Goal: Transaction & Acquisition: Book appointment/travel/reservation

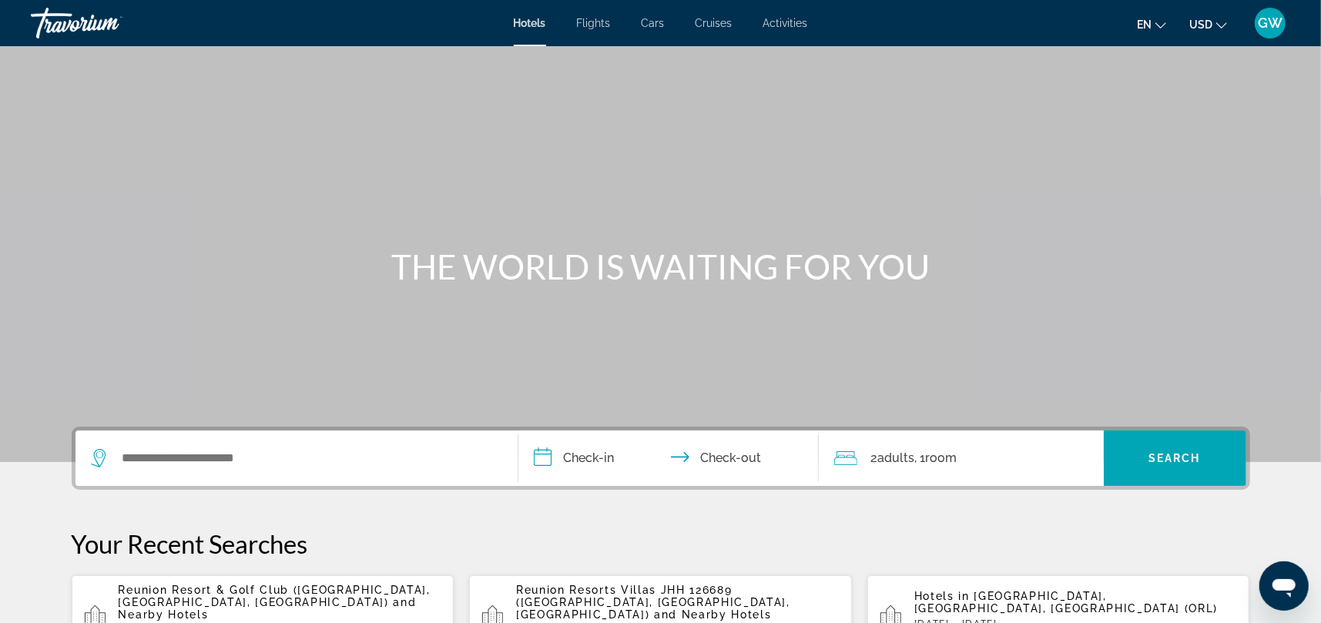
click at [604, 456] on input "**********" at bounding box center [671, 460] width 306 height 60
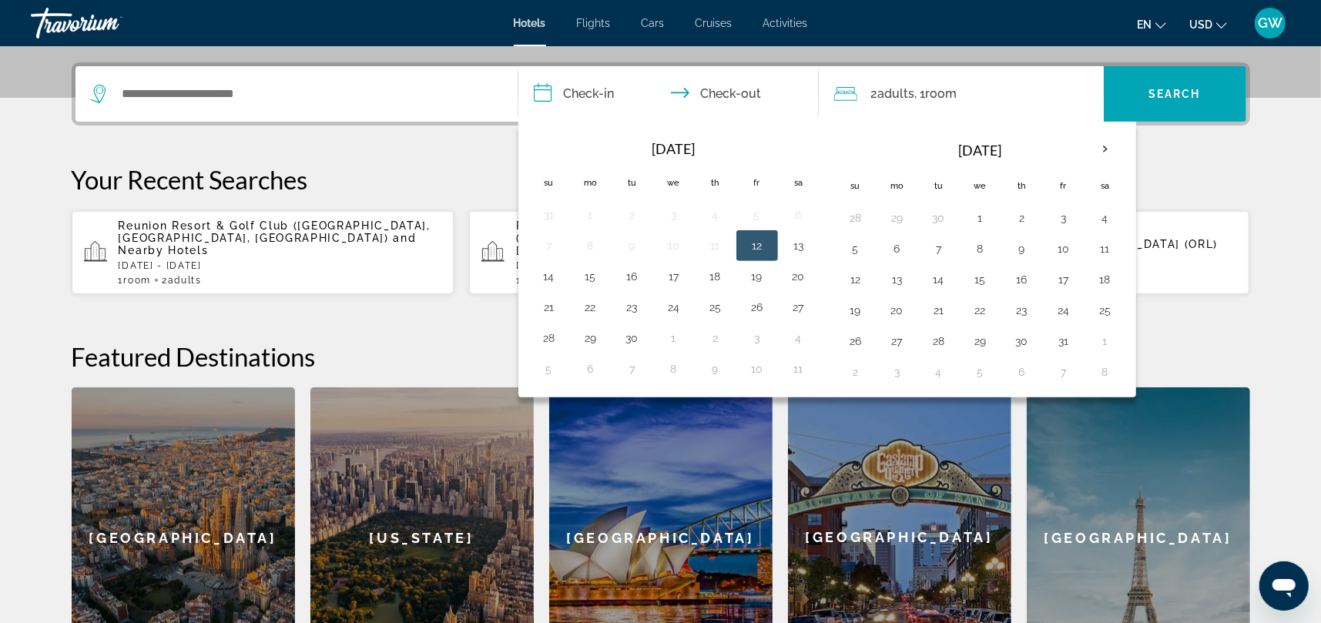
scroll to position [376, 0]
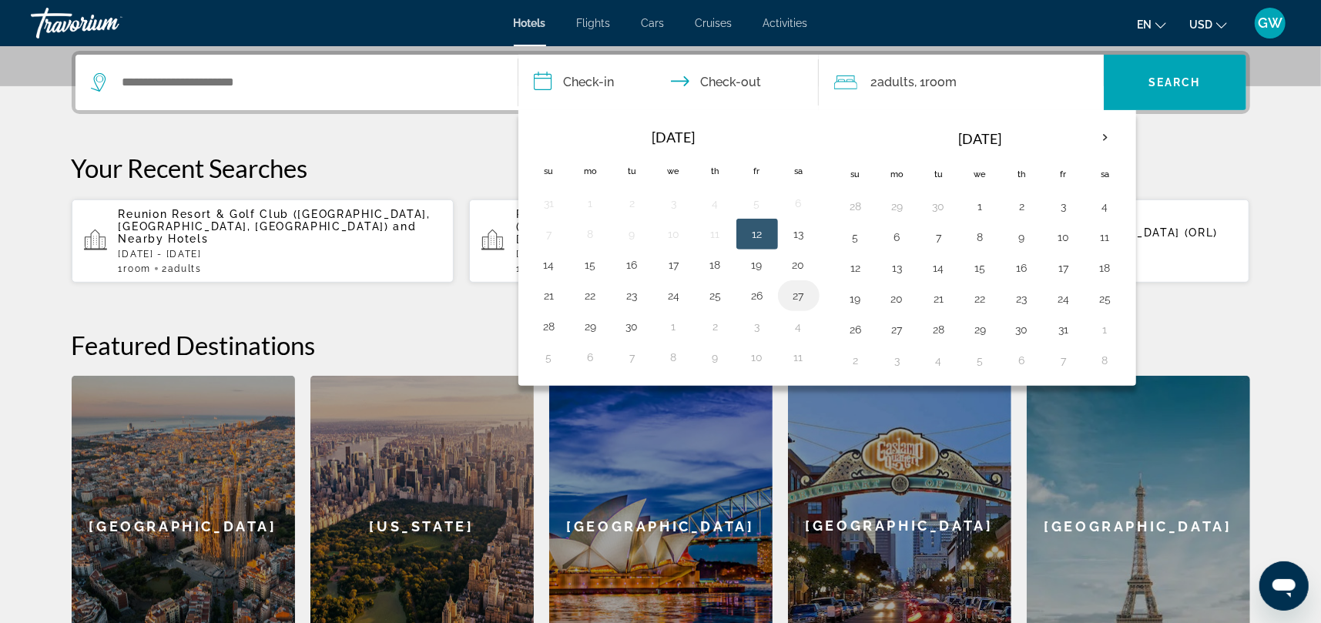
click at [795, 293] on button "27" at bounding box center [798, 296] width 25 height 22
click at [584, 327] on button "29" at bounding box center [590, 327] width 25 height 22
type input "**********"
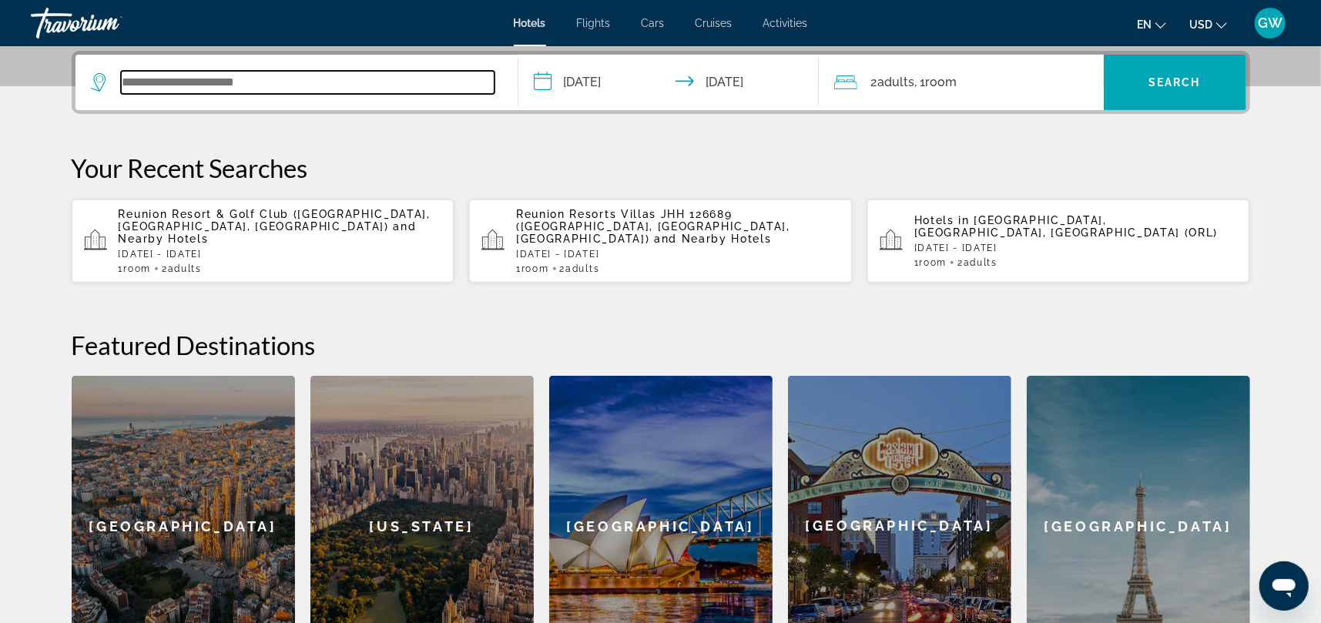
click at [286, 83] on input "Search widget" at bounding box center [307, 82] width 373 height 23
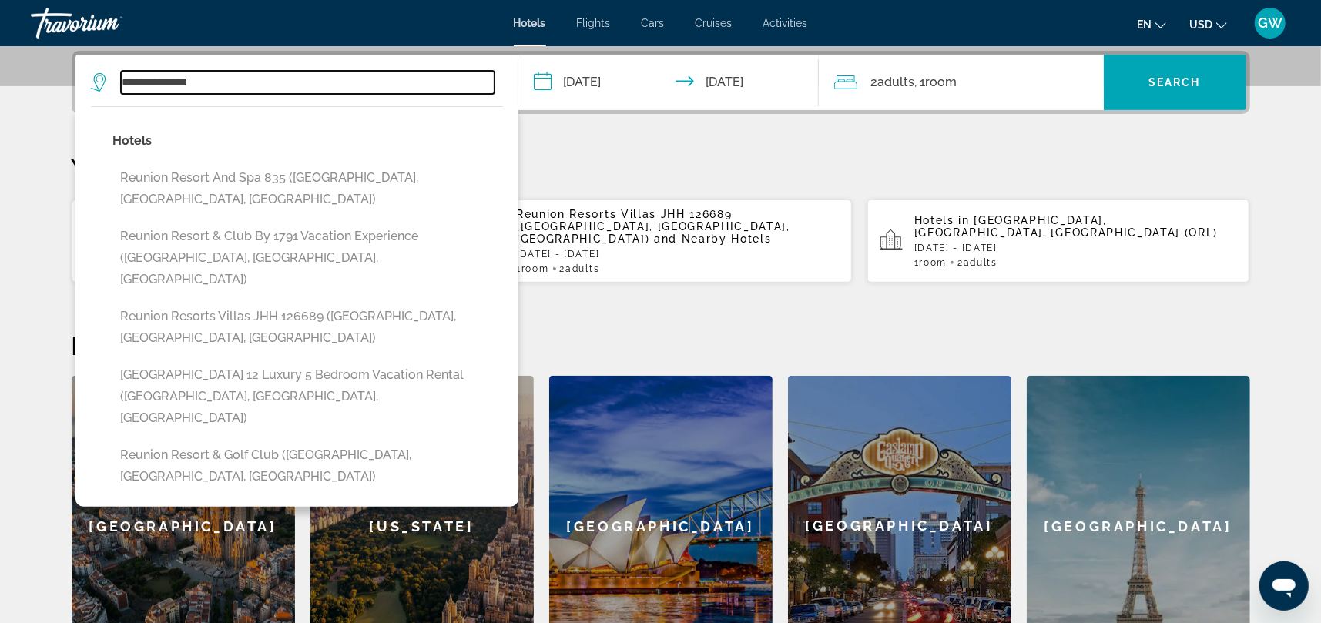
click at [282, 82] on input "**********" at bounding box center [307, 82] width 373 height 23
type input "*"
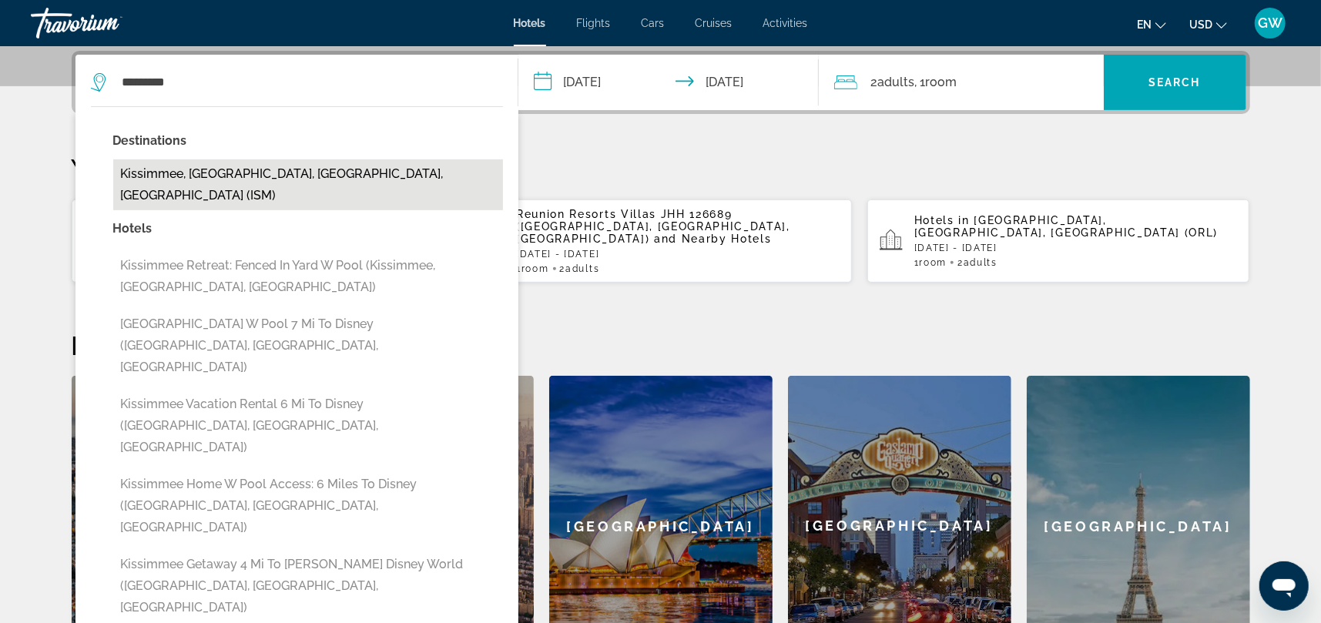
click at [252, 172] on button "Kissimmee, [GEOGRAPHIC_DATA], [GEOGRAPHIC_DATA], [GEOGRAPHIC_DATA] (ISM)" at bounding box center [308, 184] width 390 height 51
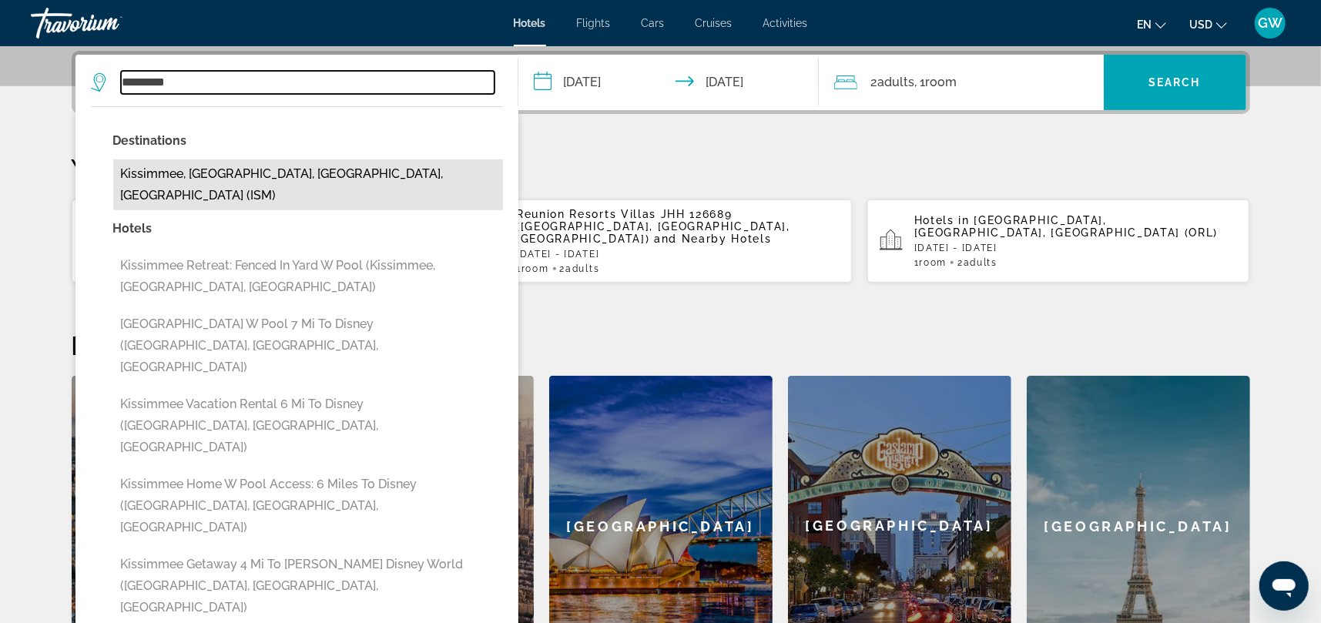
type input "**********"
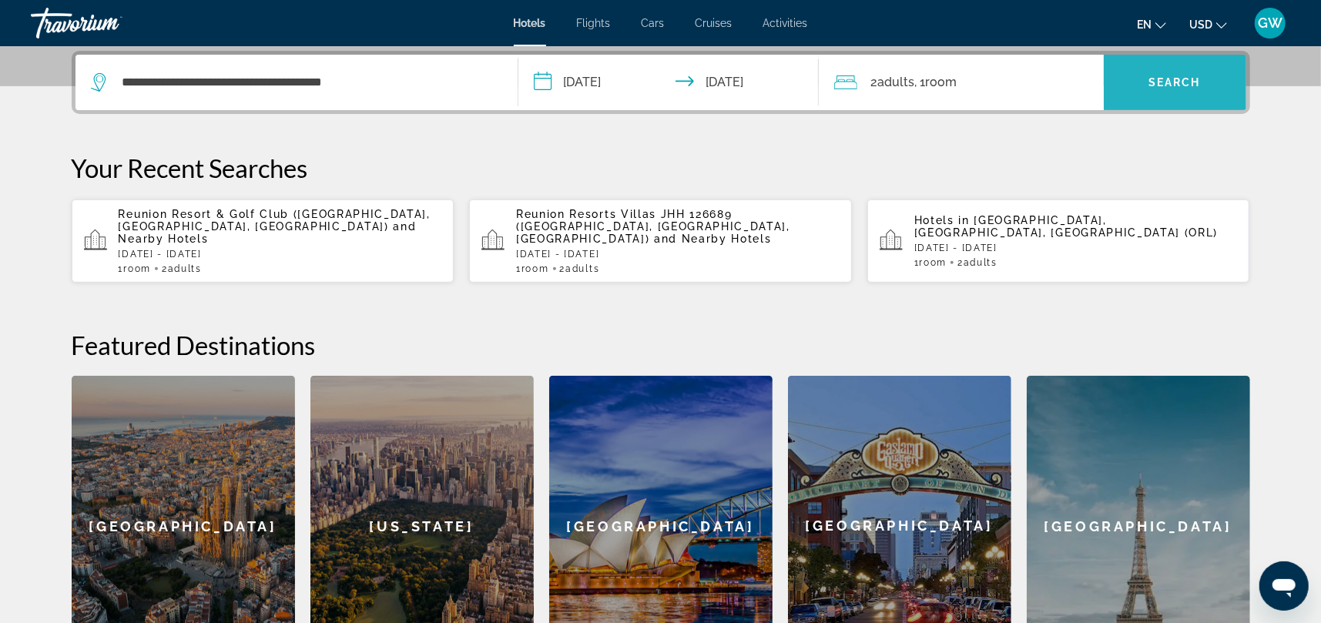
click at [1173, 85] on span "Search" at bounding box center [1174, 82] width 52 height 12
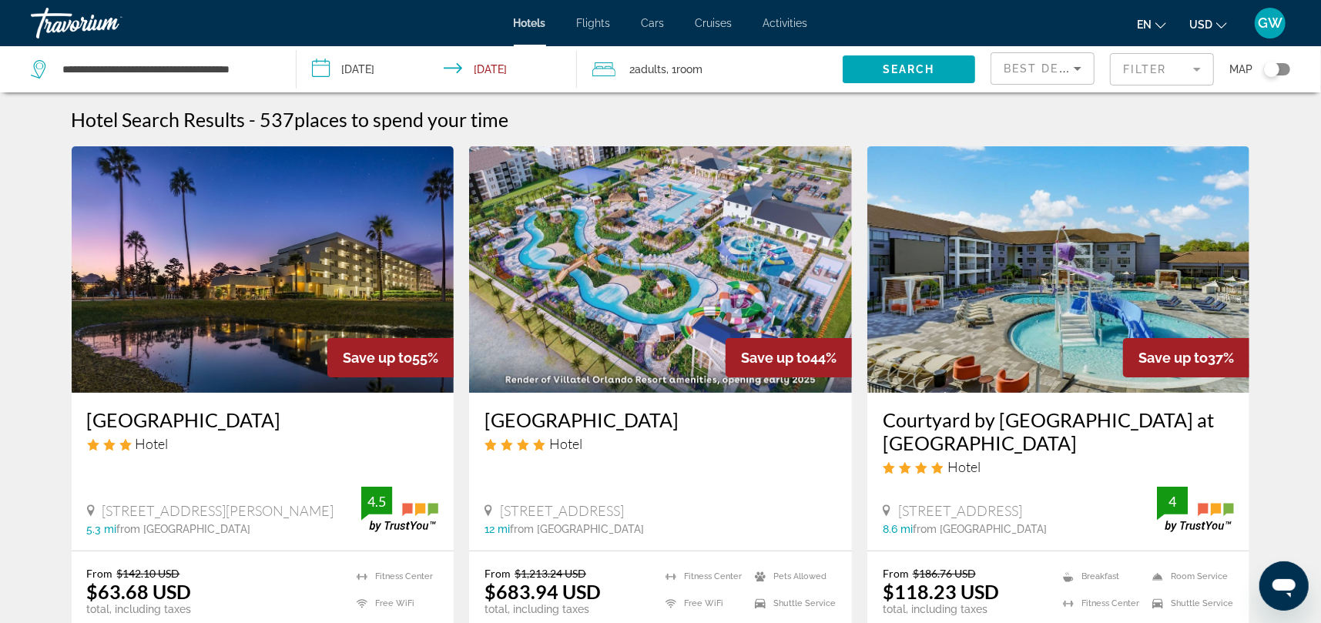
click at [1190, 68] on mat-form-field "Filter" at bounding box center [1162, 69] width 104 height 32
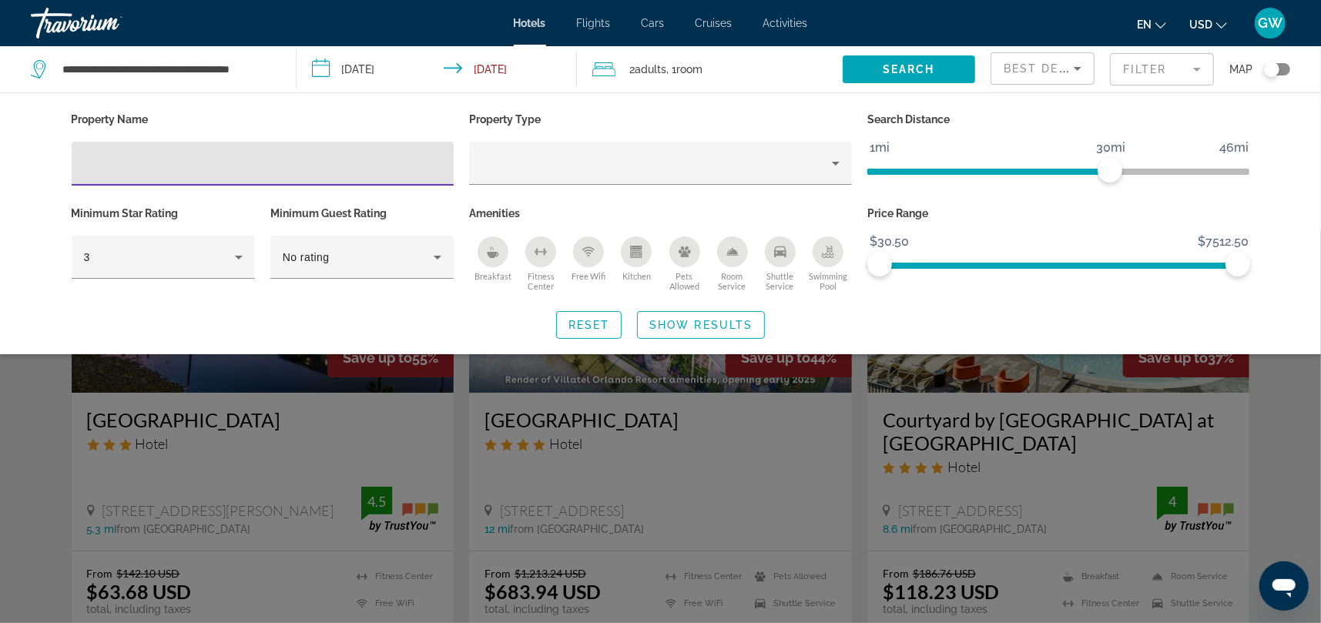
click at [22, 397] on div "Search widget" at bounding box center [660, 427] width 1321 height 392
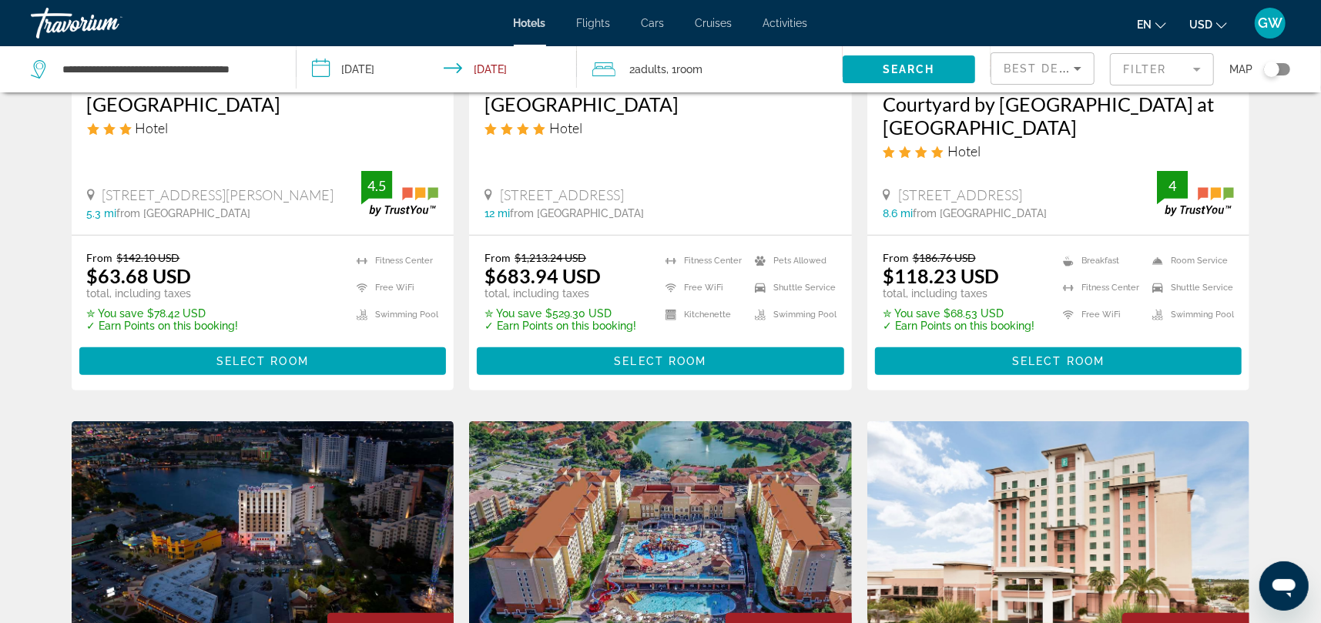
scroll to position [308, 0]
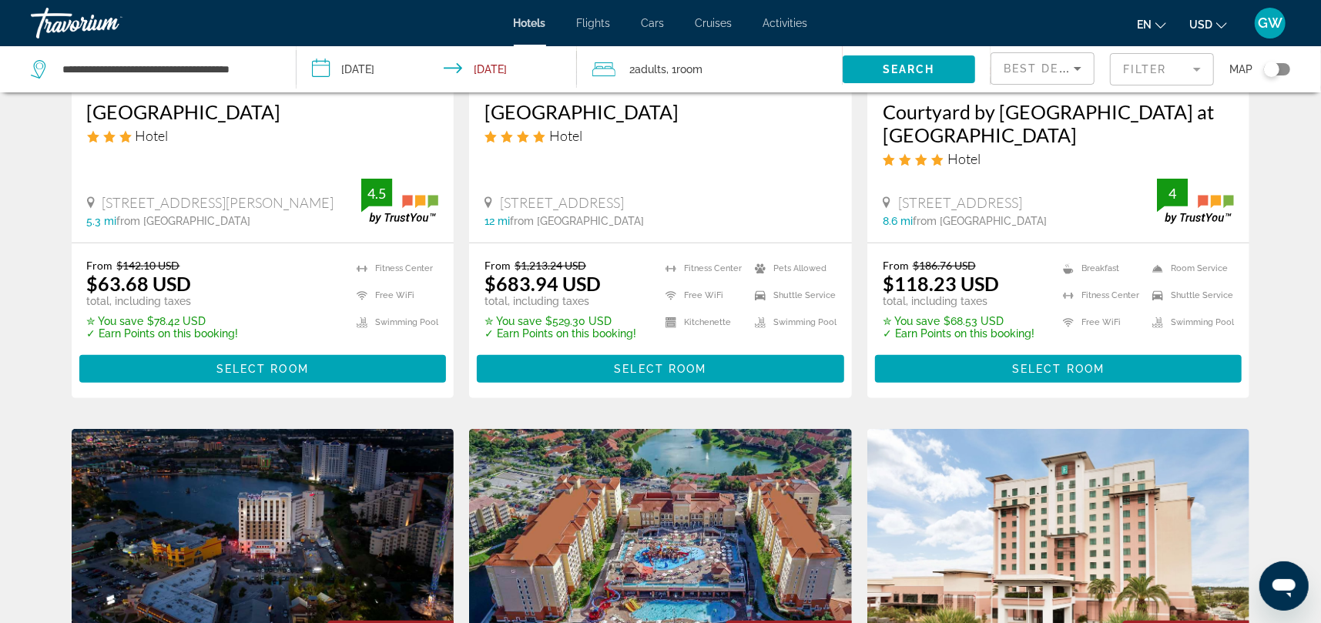
click at [1190, 62] on mat-form-field "Filter" at bounding box center [1162, 69] width 104 height 32
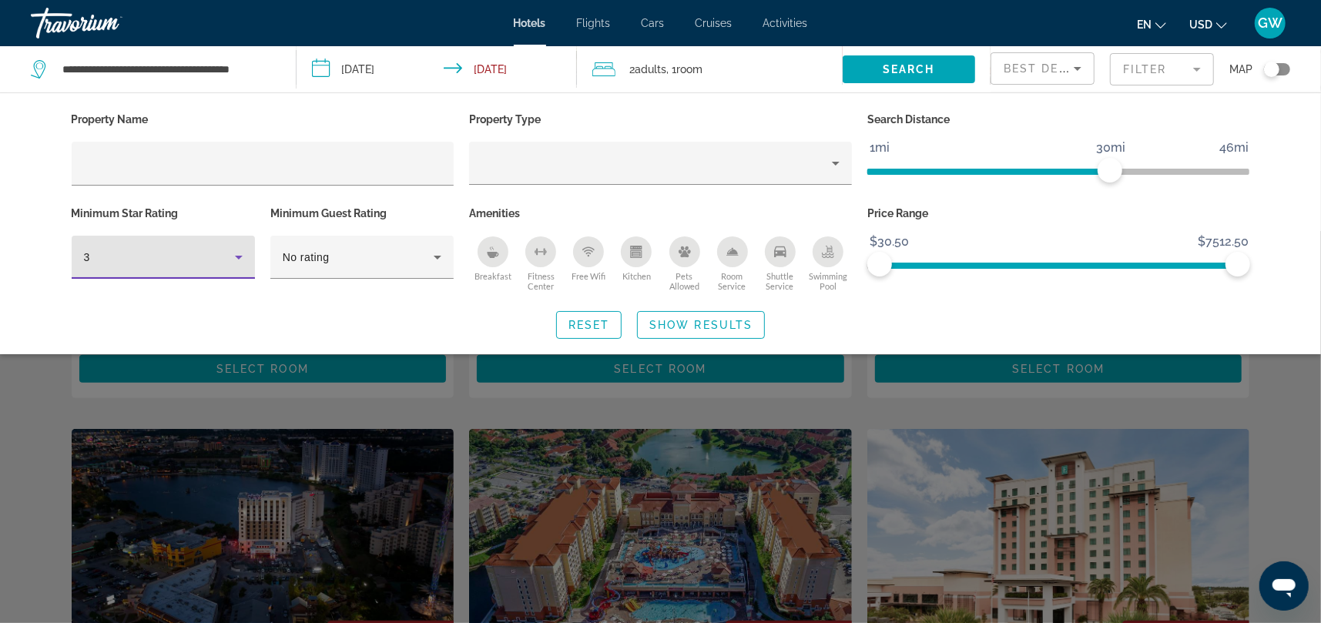
click at [231, 255] on icon "Hotel Filters" at bounding box center [238, 257] width 18 height 18
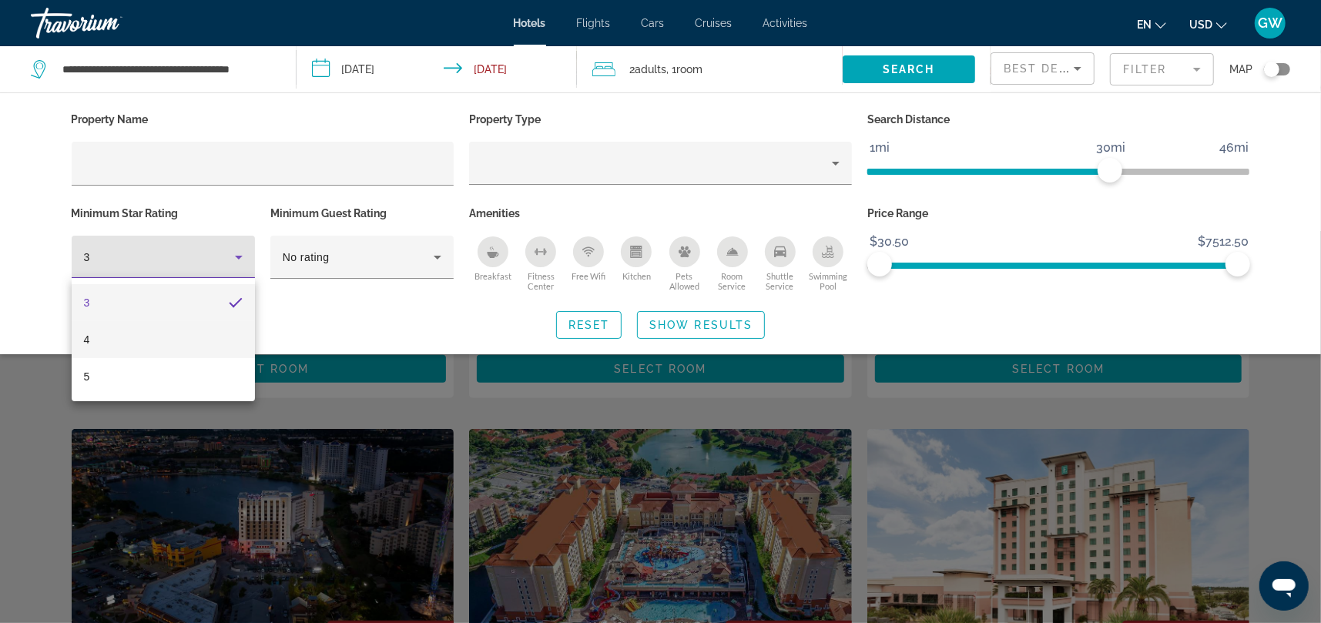
click at [104, 331] on mat-option "4" at bounding box center [163, 339] width 183 height 37
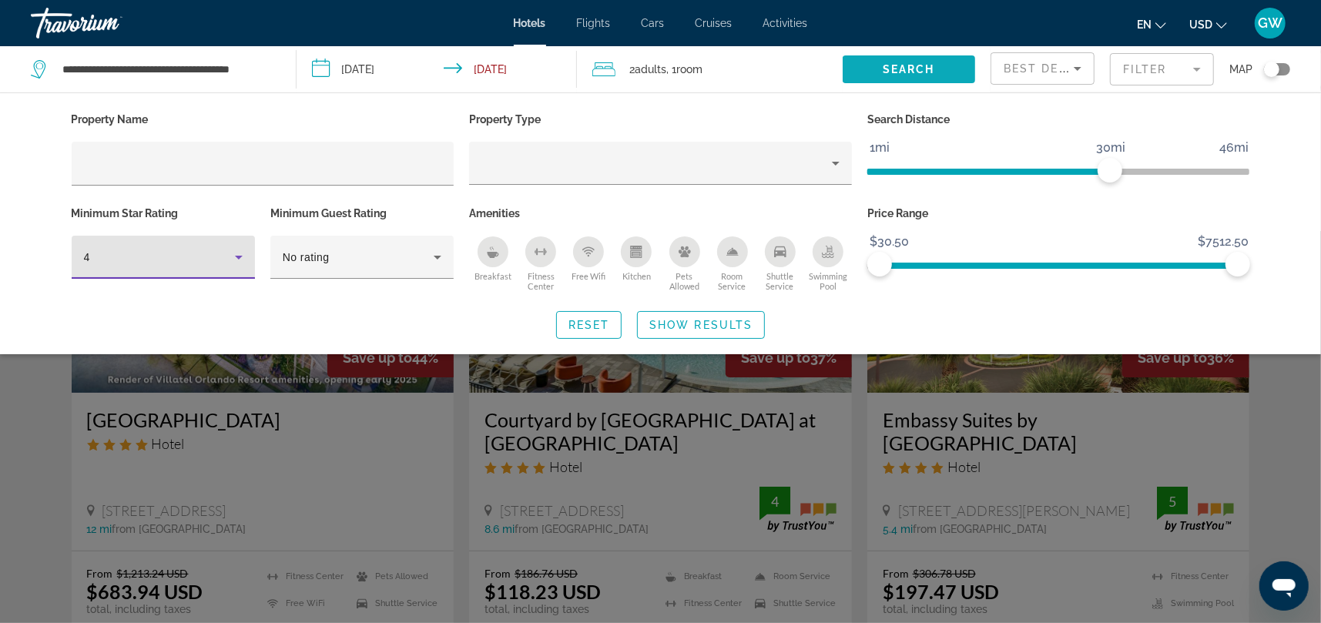
click at [926, 72] on span "Search" at bounding box center [908, 69] width 52 height 12
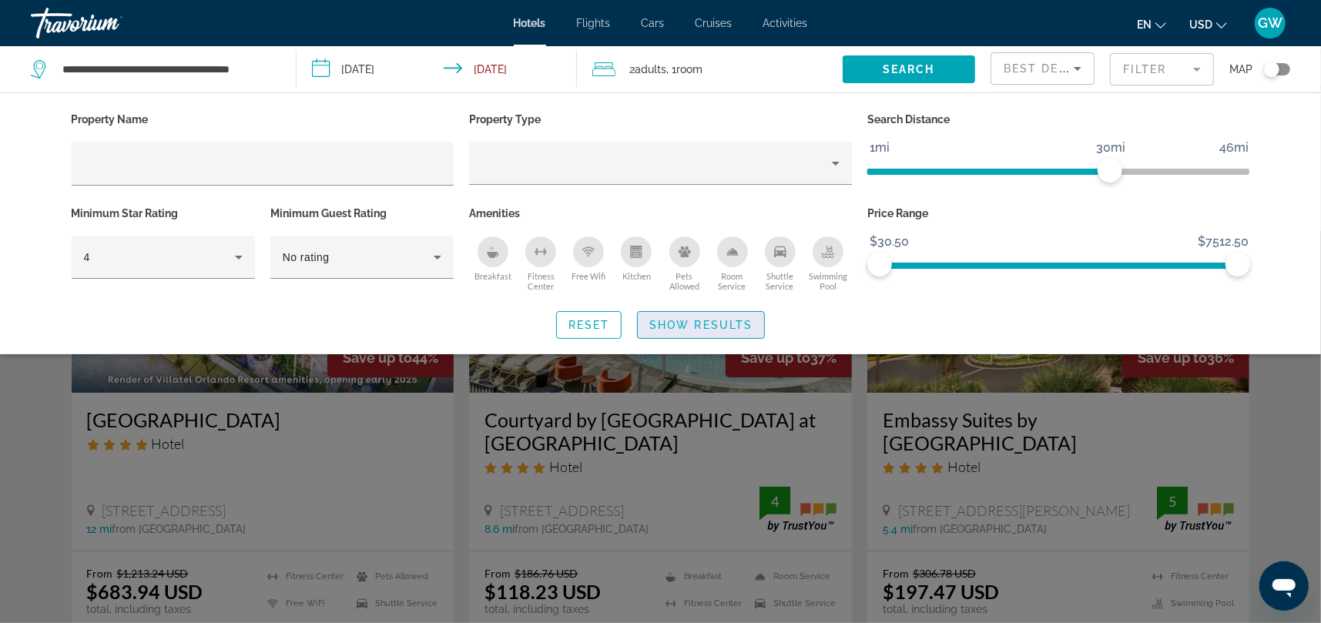
click at [718, 326] on span "Show Results" at bounding box center [700, 325] width 103 height 12
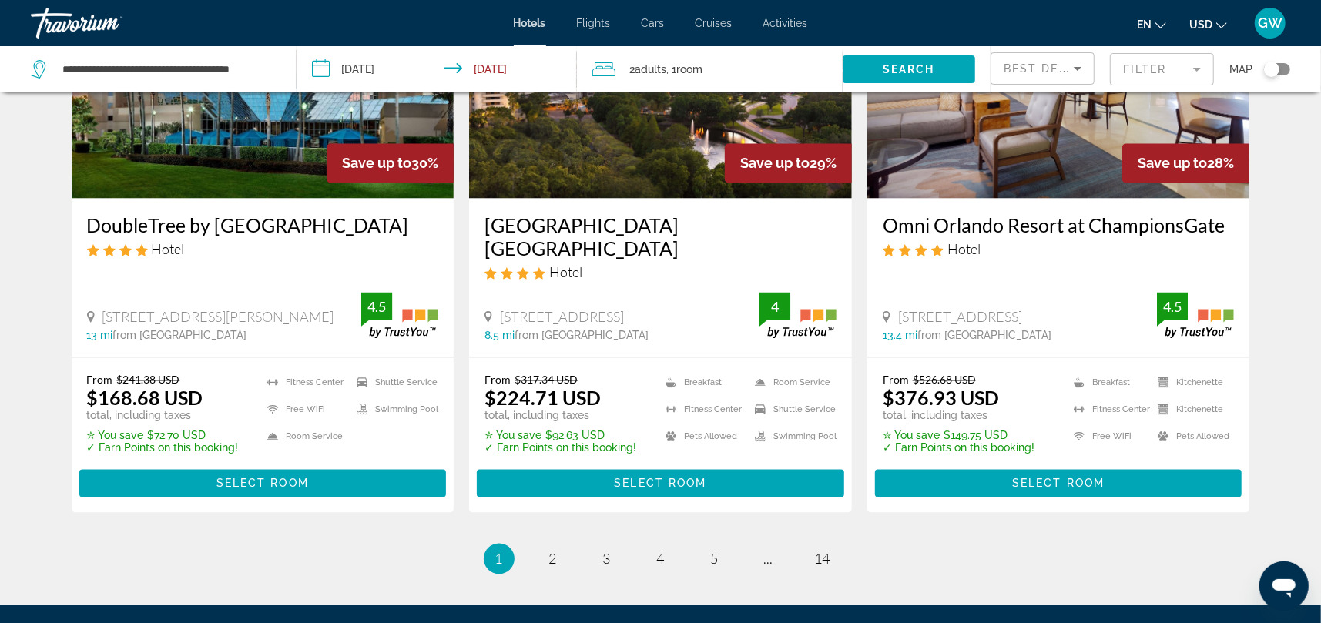
scroll to position [2044, 0]
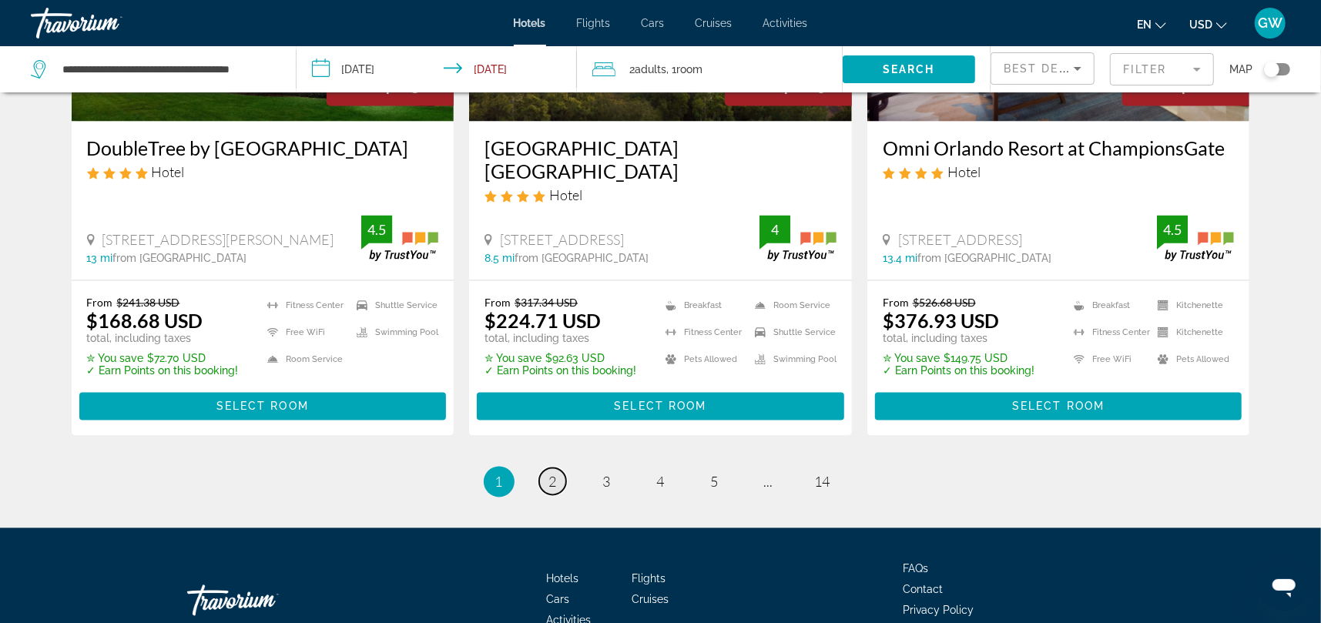
click at [557, 474] on link "page 2" at bounding box center [552, 481] width 27 height 27
